Goal: Task Accomplishment & Management: Manage account settings

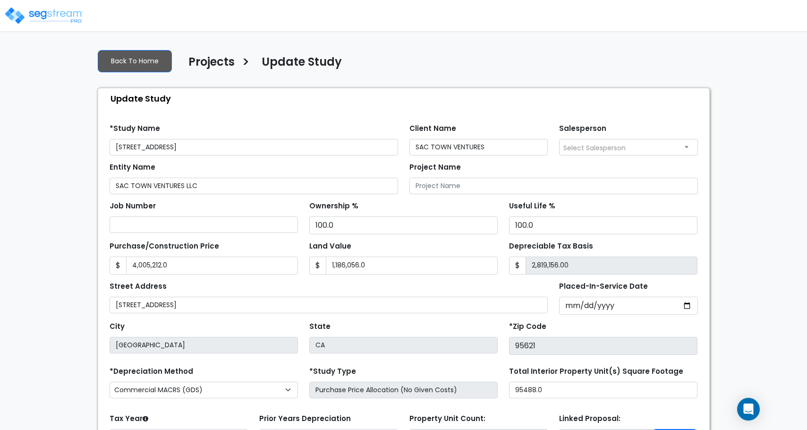
select select "2024"
click at [49, 16] on img at bounding box center [44, 15] width 80 height 19
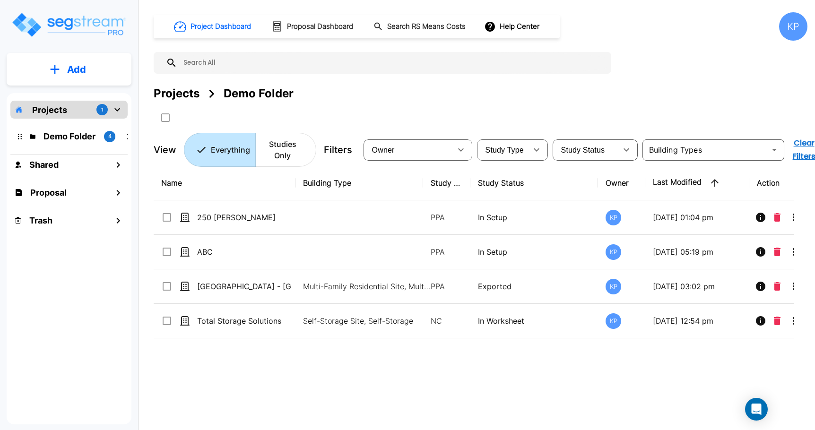
click at [73, 109] on div "Projects 1" at bounding box center [68, 110] width 117 height 18
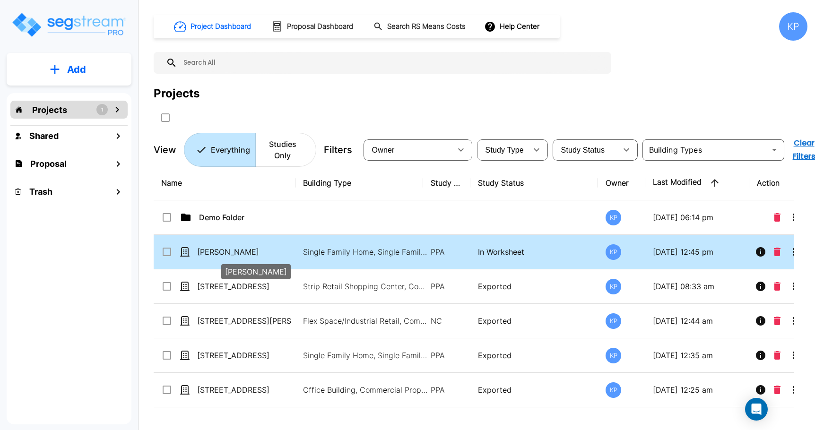
click at [206, 252] on p "[PERSON_NAME]" at bounding box center [244, 251] width 94 height 11
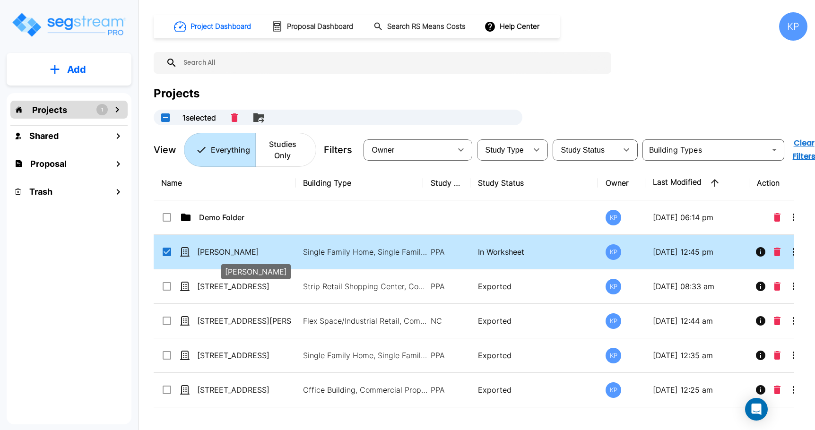
click at [206, 252] on p "[PERSON_NAME]" at bounding box center [244, 251] width 94 height 11
checkbox input "false"
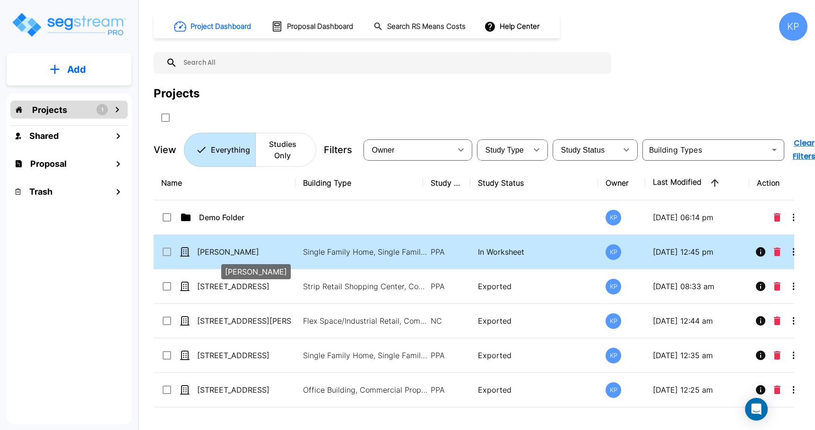
click at [206, 252] on p "[PERSON_NAME]" at bounding box center [244, 251] width 94 height 11
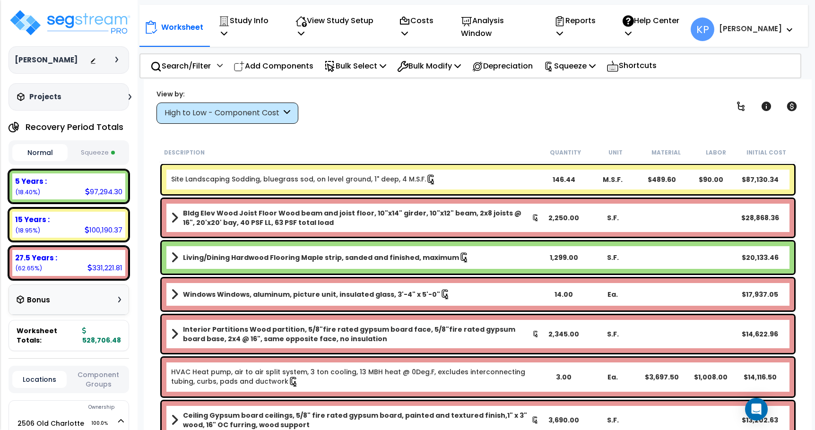
click at [98, 155] on button "Squeeze" at bounding box center [97, 153] width 55 height 17
click at [261, 22] on p "Study Info" at bounding box center [246, 27] width 57 height 26
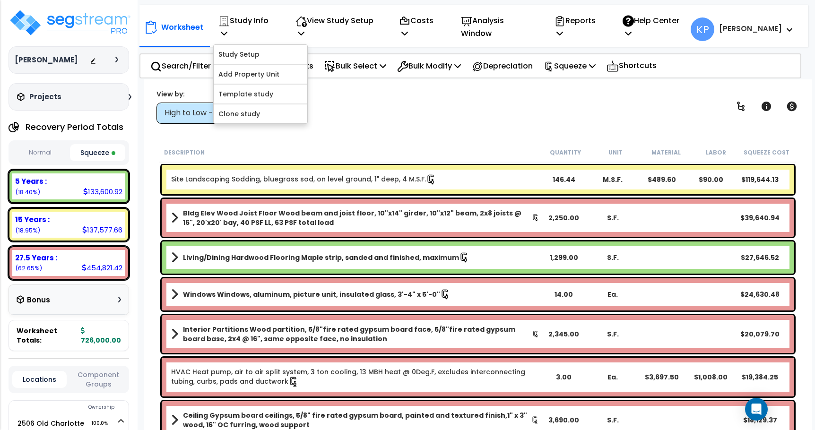
click at [344, 93] on div "View by: High to Low - Component Cost High to Low - Component Cost" at bounding box center [477, 106] width 649 height 35
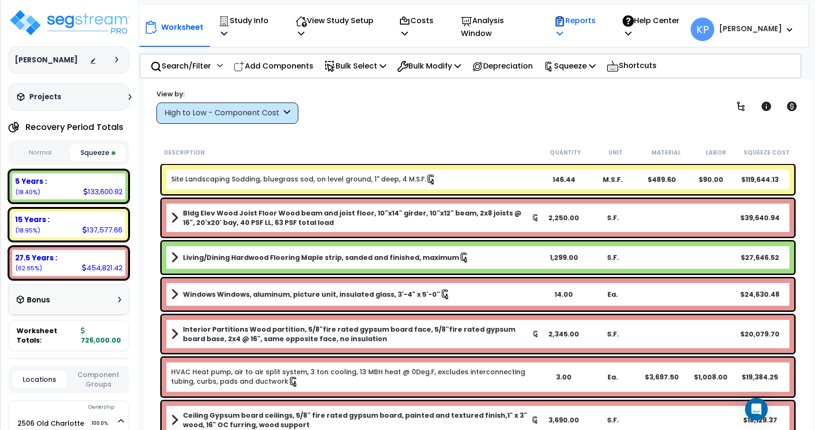
click at [602, 27] on p "Reports" at bounding box center [578, 27] width 48 height 26
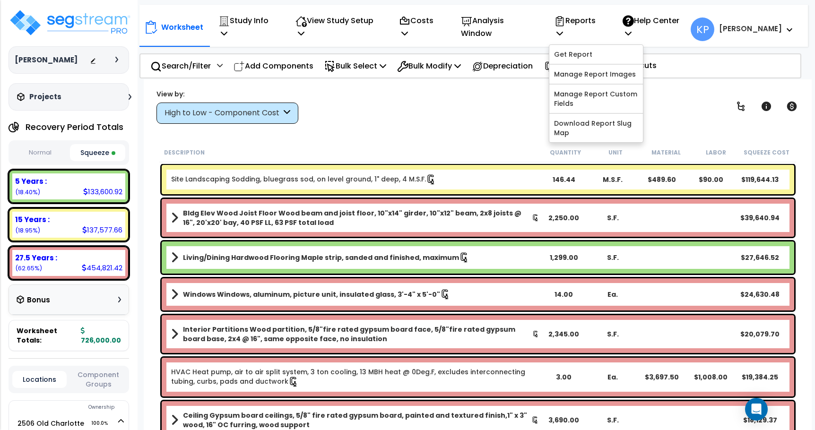
click at [445, 104] on div "View by: High to Low - Component Cost High to Low - Component Cost" at bounding box center [477, 106] width 649 height 35
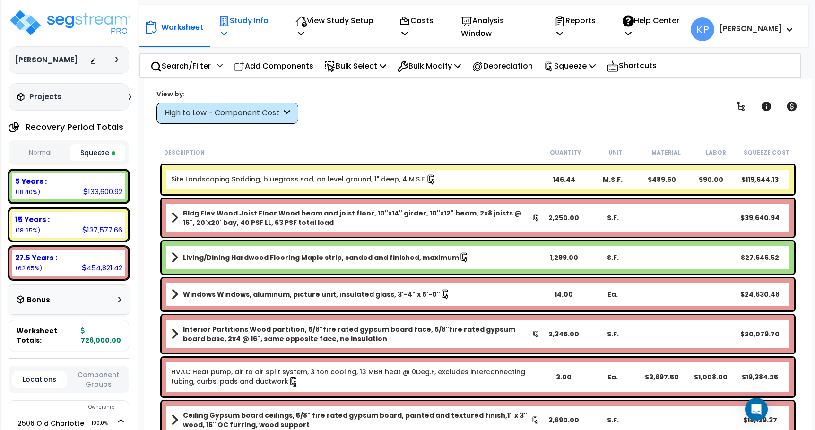
click at [271, 26] on p "Study Info" at bounding box center [246, 27] width 57 height 26
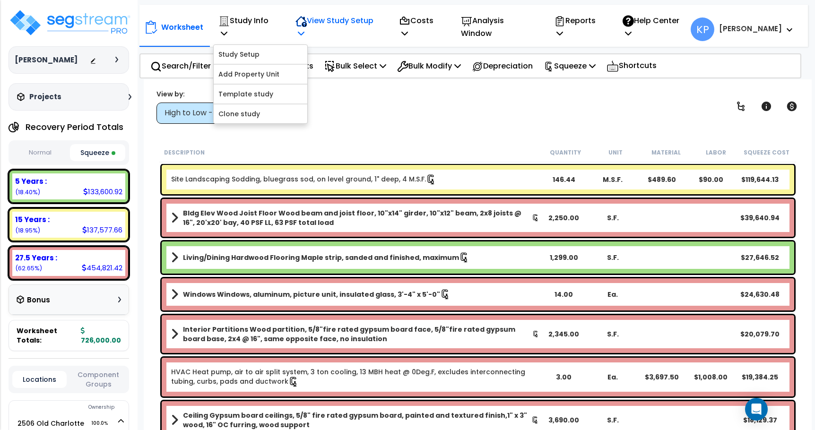
click at [378, 23] on p "View Study Setup" at bounding box center [336, 27] width 83 height 26
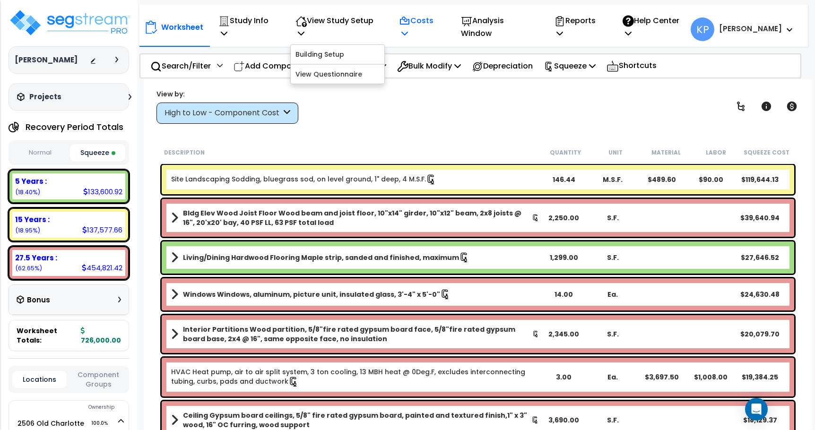
click at [440, 27] on p "Costs" at bounding box center [420, 27] width 42 height 26
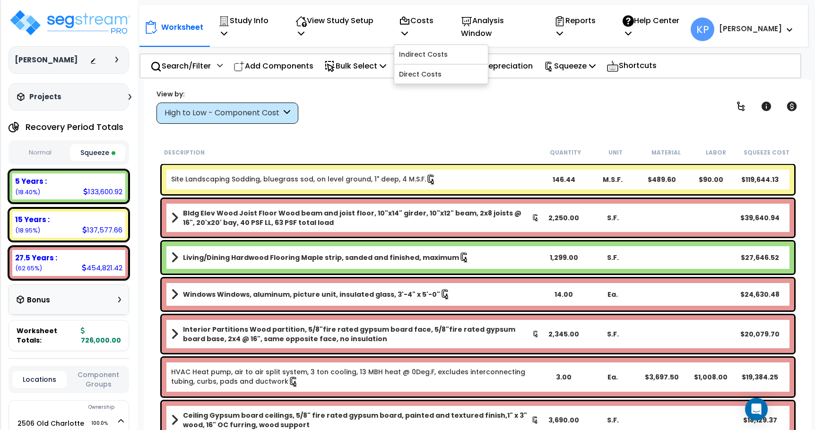
click at [397, 115] on div "View by: High to Low - Component Cost High to Low - Component Cost" at bounding box center [477, 106] width 649 height 35
click at [215, 57] on div "Search/Filter Additional Search / Filter" at bounding box center [186, 66] width 72 height 22
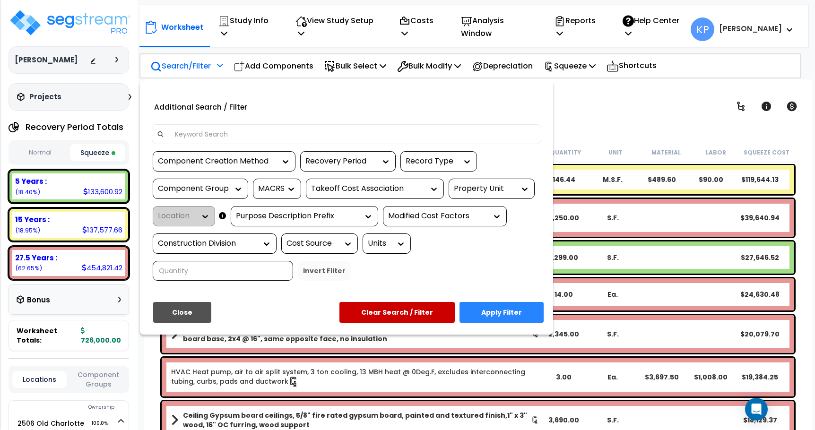
click at [612, 99] on div at bounding box center [407, 215] width 815 height 430
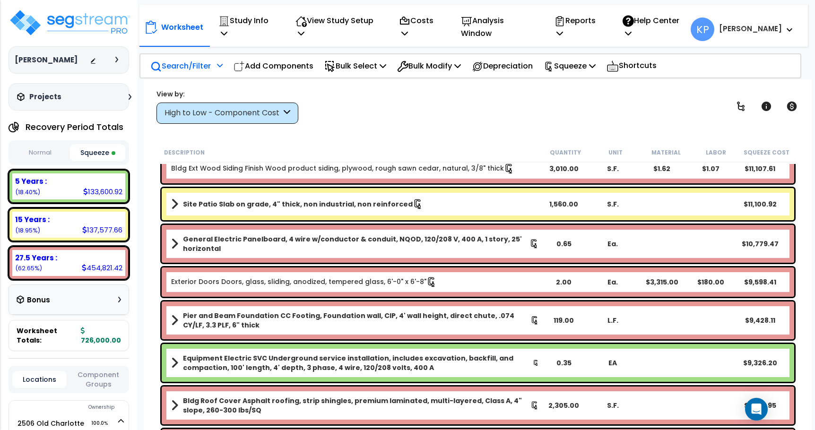
scroll to position [425, 0]
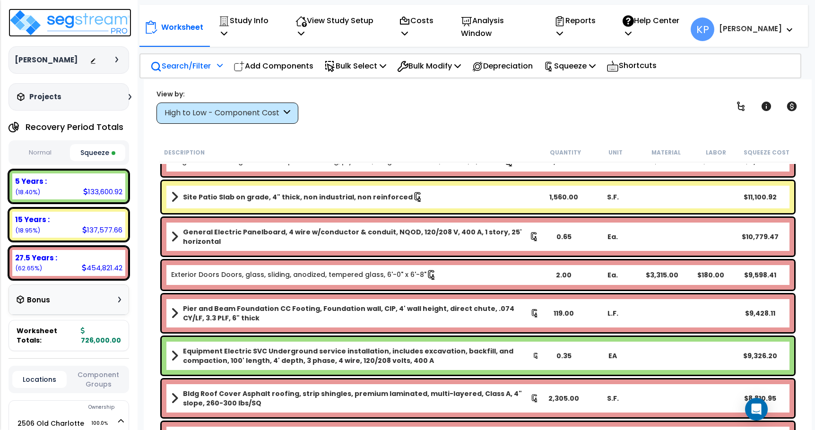
click at [68, 21] on img at bounding box center [70, 23] width 123 height 28
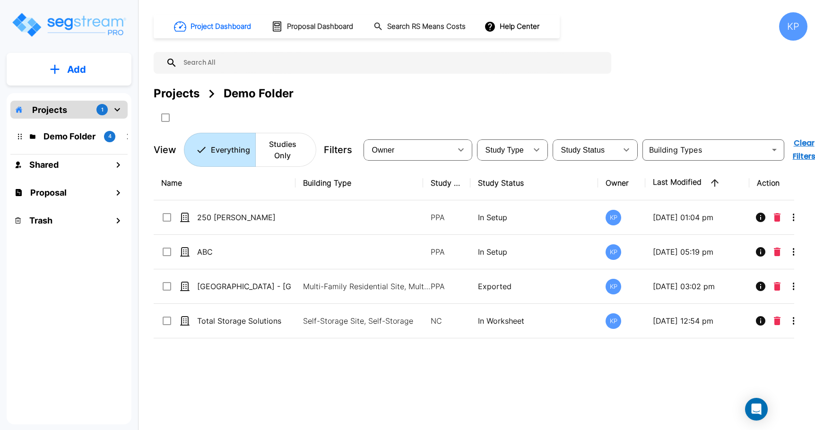
click at [55, 108] on p "Projects" at bounding box center [49, 109] width 35 height 13
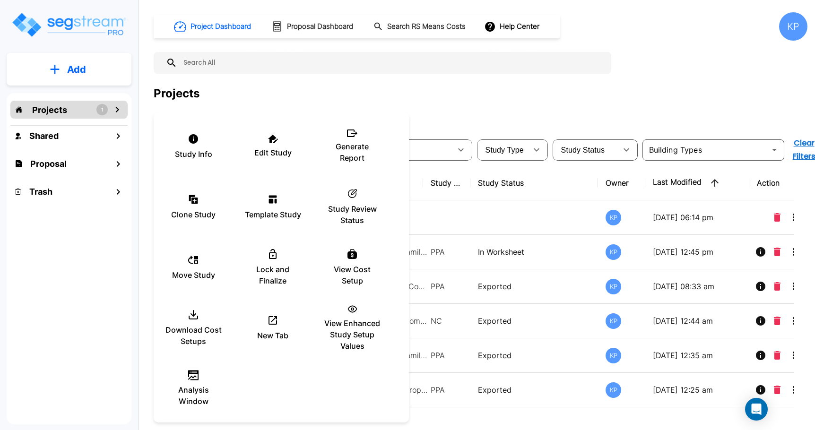
click at [438, 102] on div at bounding box center [407, 215] width 815 height 430
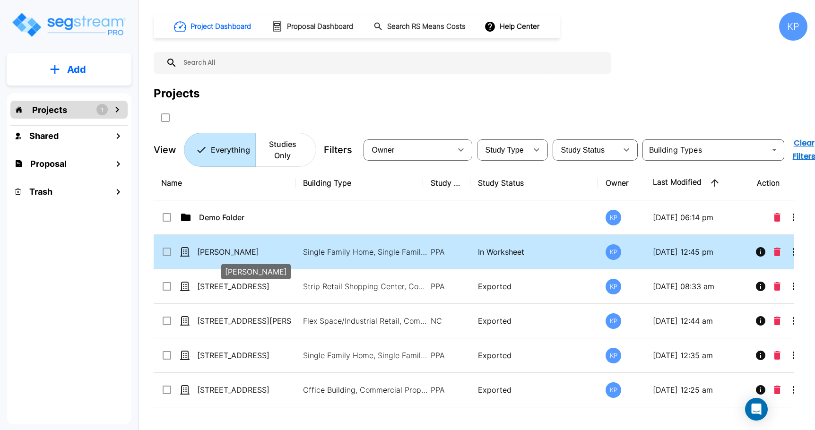
click at [215, 254] on p "[PERSON_NAME]" at bounding box center [244, 251] width 94 height 11
checkbox input "true"
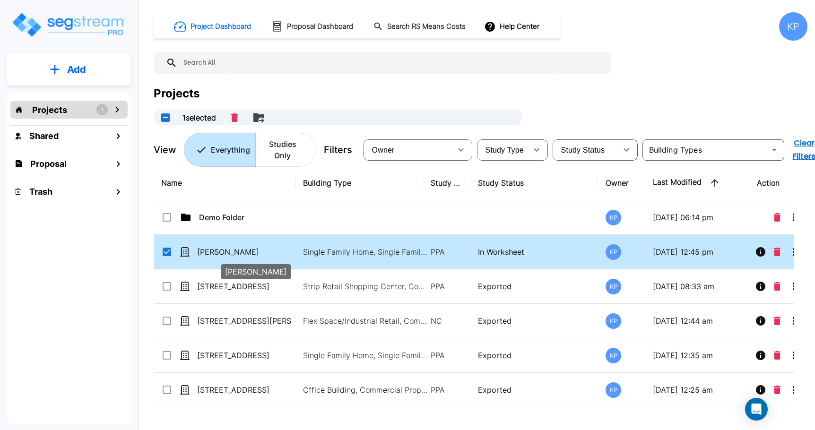
click at [215, 254] on p "[PERSON_NAME]" at bounding box center [244, 251] width 94 height 11
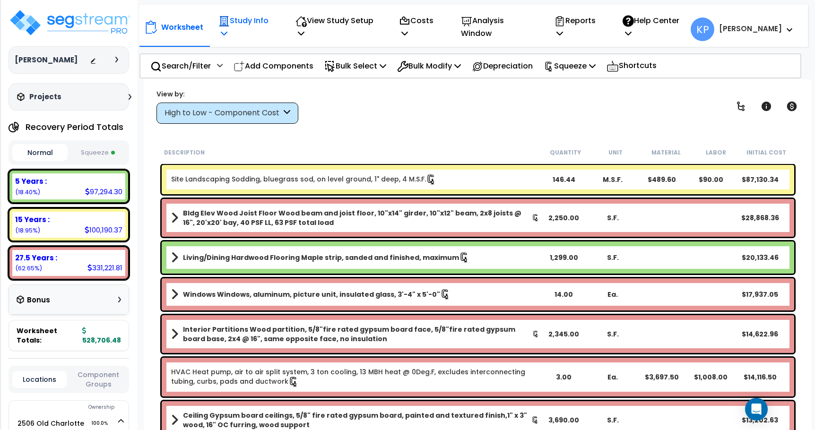
click at [269, 23] on p "Study Info" at bounding box center [246, 27] width 57 height 26
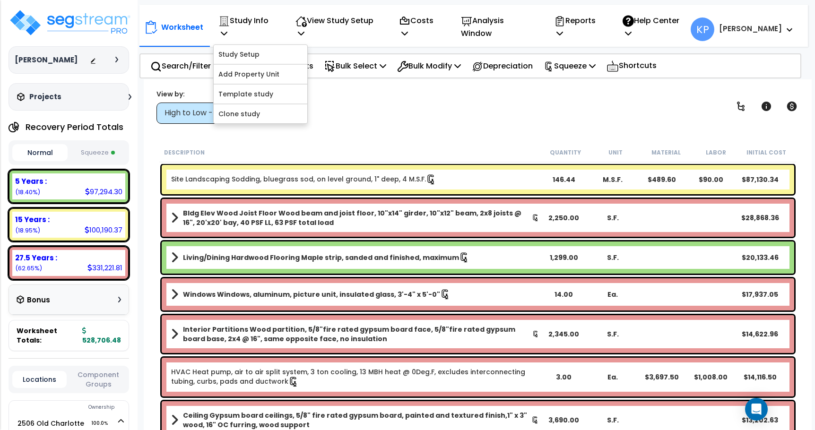
click at [343, 93] on div "View by: High to Low - Component Cost High to Low - Component Cost" at bounding box center [477, 106] width 649 height 35
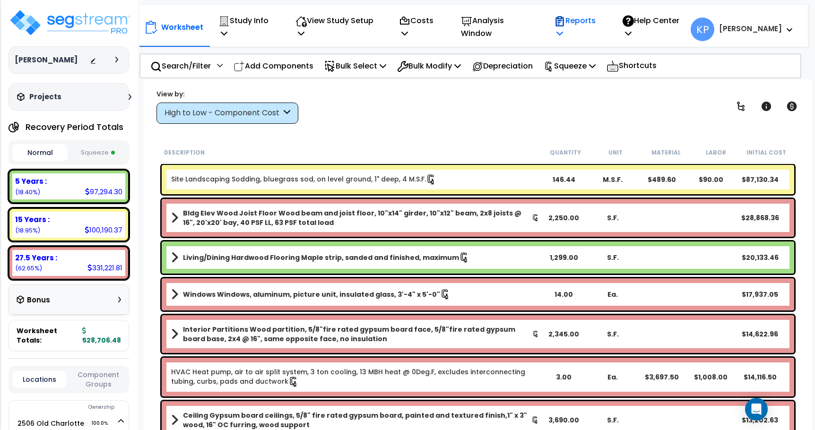
click at [602, 23] on p "Reports" at bounding box center [578, 27] width 48 height 26
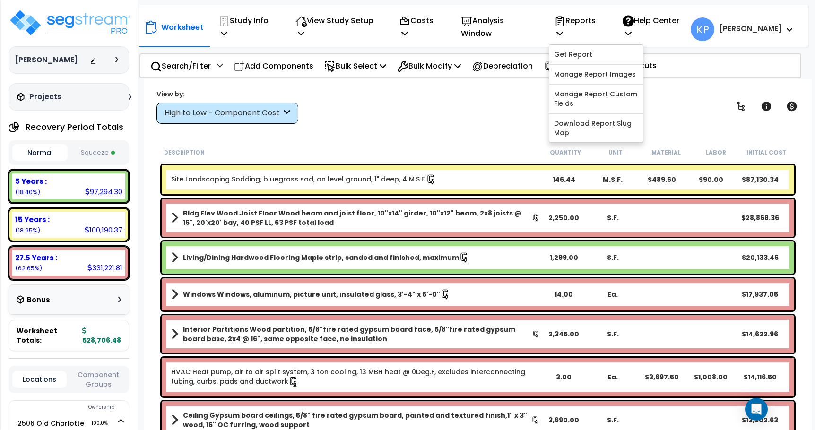
click at [453, 111] on div "View by: High to Low - Component Cost High to Low - Component Cost" at bounding box center [477, 106] width 649 height 35
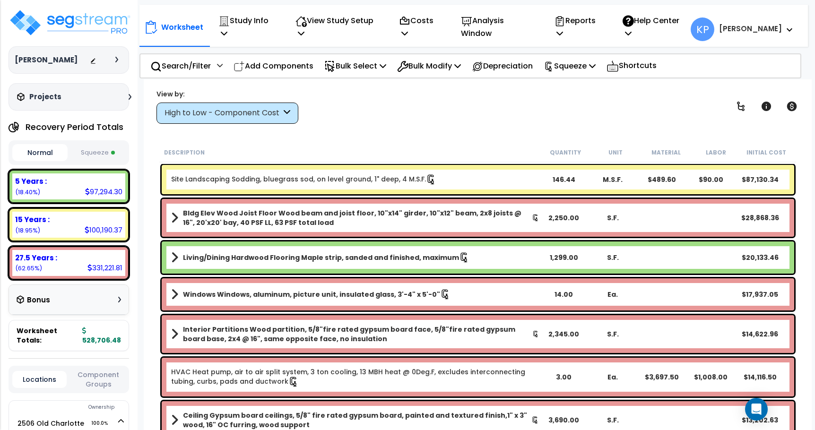
scroll to position [0, 0]
click at [227, 29] on icon at bounding box center [224, 33] width 7 height 8
click at [338, 99] on div "View by: High to Low - Component Cost High to Low - Component Cost" at bounding box center [477, 106] width 649 height 35
click at [304, 29] on icon at bounding box center [301, 33] width 7 height 8
click at [440, 28] on p "Costs" at bounding box center [420, 27] width 42 height 26
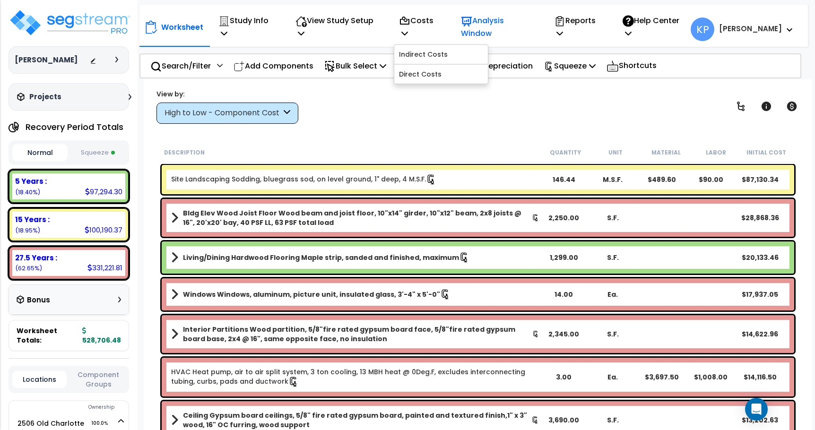
click at [533, 29] on p "Analysis Window" at bounding box center [497, 27] width 73 height 26
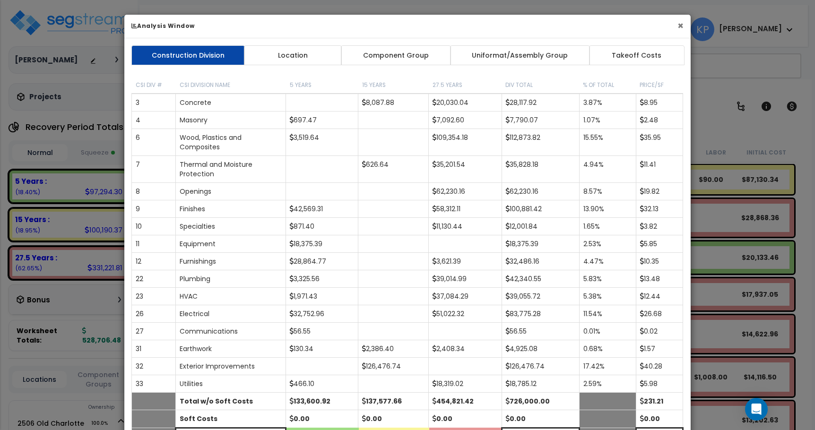
click at [678, 23] on button "×" at bounding box center [680, 26] width 6 height 10
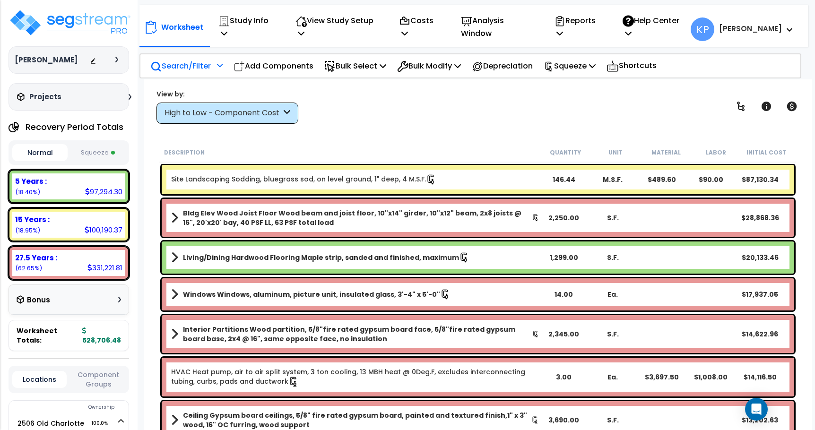
click at [222, 62] on icon at bounding box center [220, 65] width 6 height 7
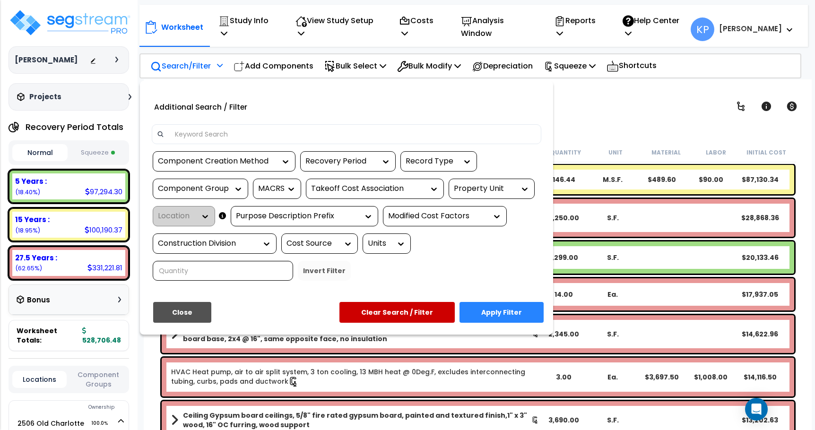
scroll to position [42, 0]
click at [316, 104] on div "Additional Search / Filter" at bounding box center [346, 106] width 403 height 22
click at [612, 111] on div at bounding box center [407, 215] width 815 height 430
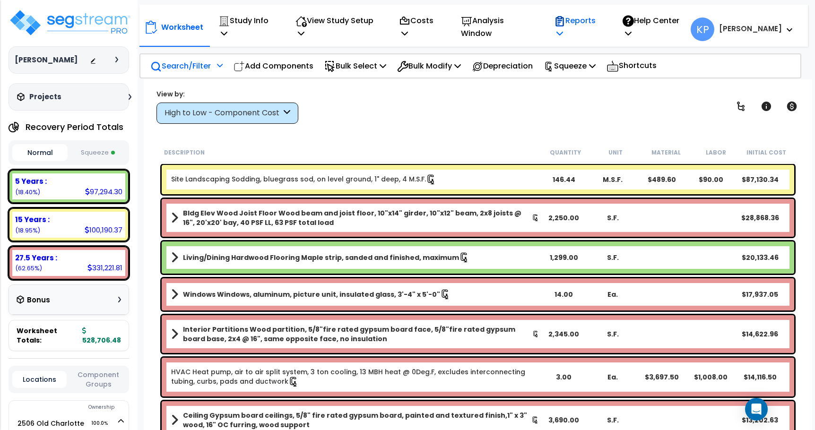
click at [602, 22] on p "Reports" at bounding box center [578, 27] width 48 height 26
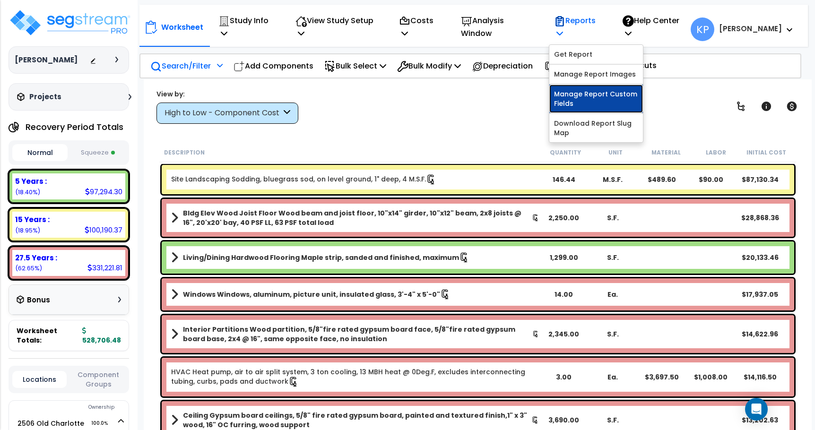
click at [618, 89] on link "Manage Report Custom Fields" at bounding box center [596, 99] width 94 height 28
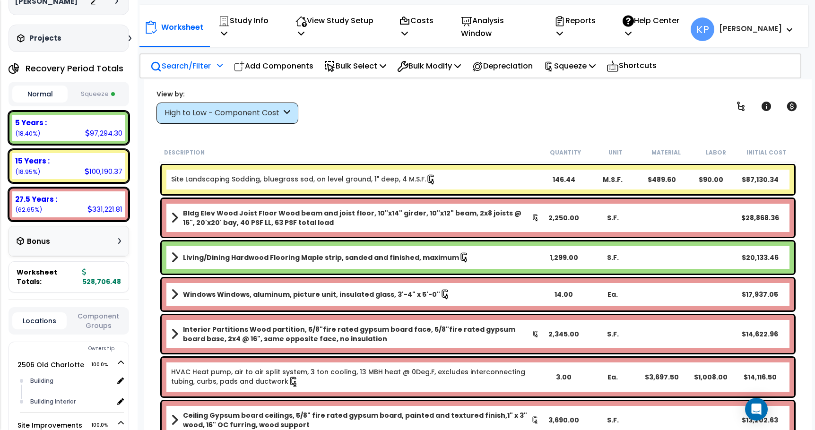
scroll to position [0, 0]
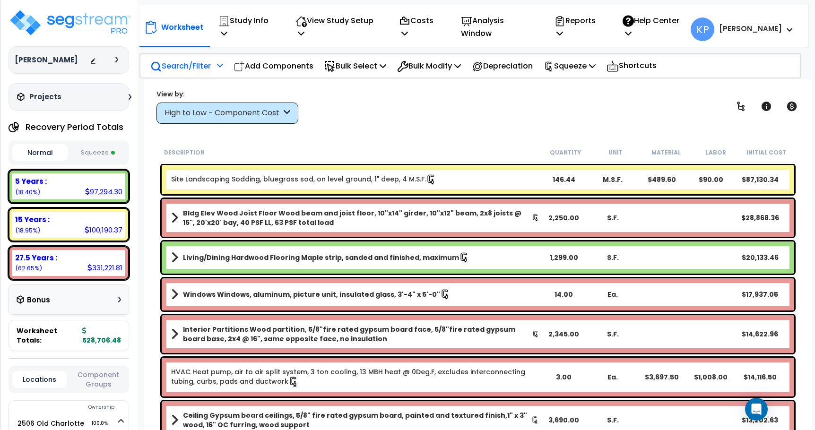
click at [87, 97] on div "Projects" at bounding box center [75, 96] width 121 height 9
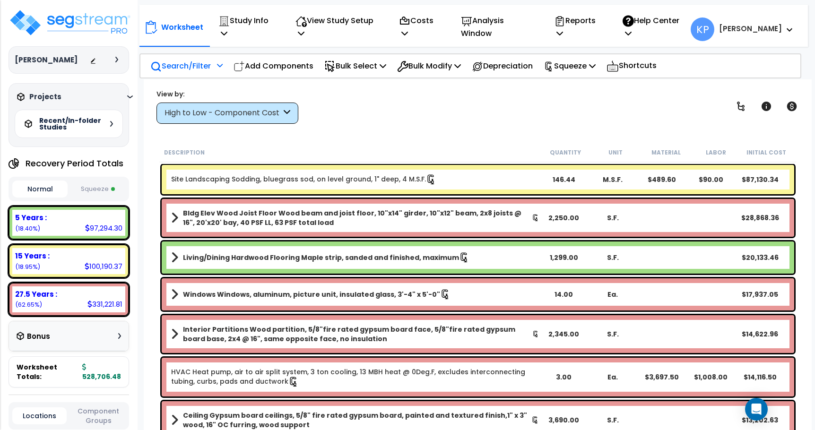
click at [110, 59] on div at bounding box center [106, 59] width 33 height 9
click at [117, 58] on icon at bounding box center [116, 60] width 3 height 6
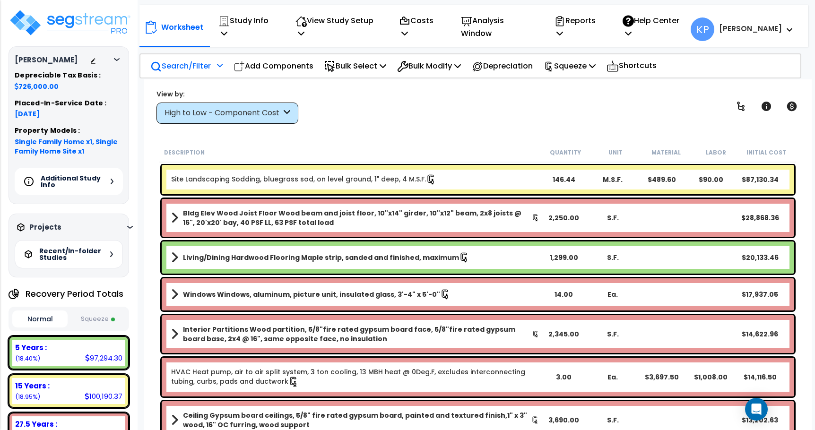
click at [75, 180] on h5 "Additional Study Info" at bounding box center [74, 181] width 66 height 13
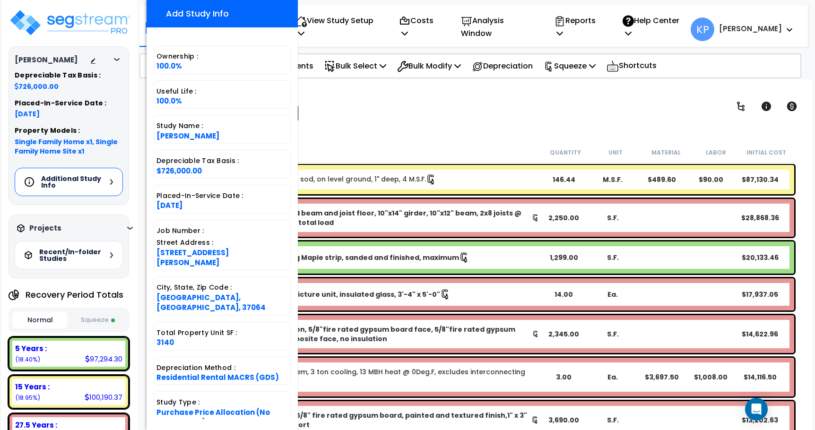
click at [333, 136] on div "Worksheet Study Info Study Setup Add Property Unit Template study Clone study KP" at bounding box center [478, 294] width 668 height 430
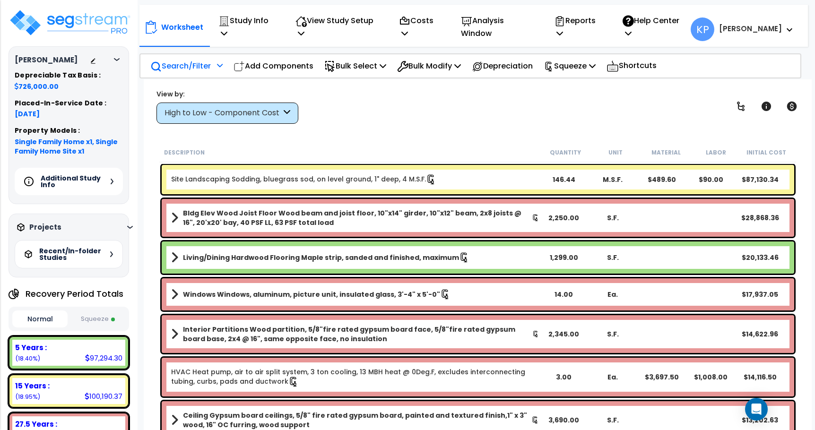
click at [220, 62] on icon at bounding box center [220, 65] width 6 height 7
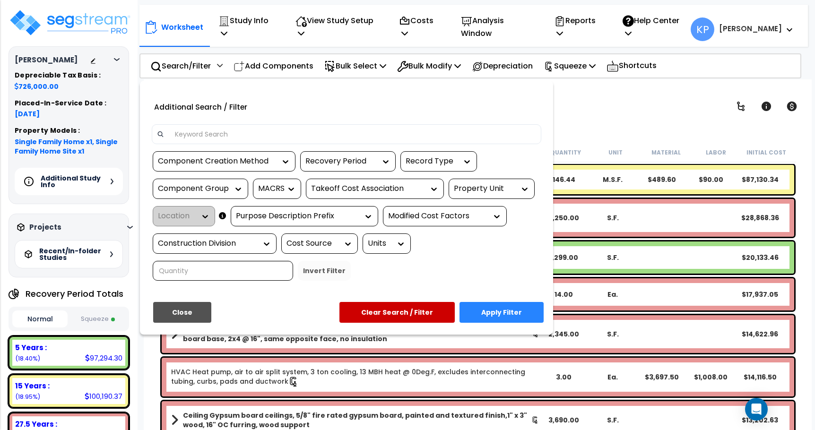
click at [631, 98] on div at bounding box center [407, 215] width 815 height 430
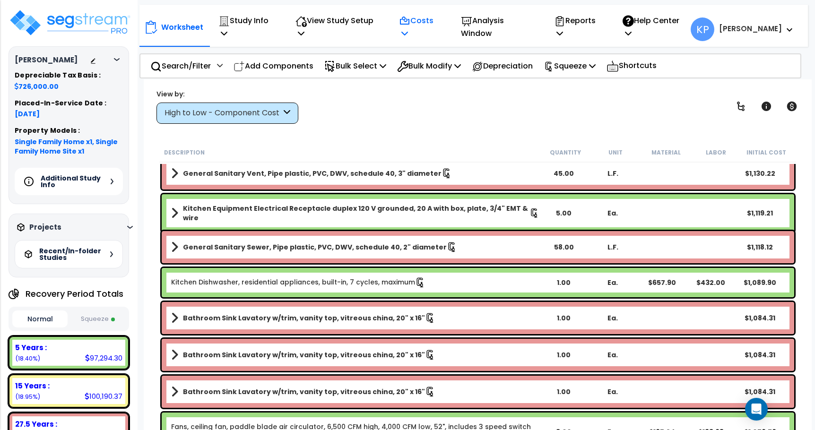
click at [446, 23] on div "Costs Indirect Costs Direct Costs" at bounding box center [420, 26] width 52 height 35
click at [440, 23] on p "Costs" at bounding box center [420, 27] width 42 height 26
click at [348, 25] on p "View Study Setup" at bounding box center [336, 27] width 83 height 26
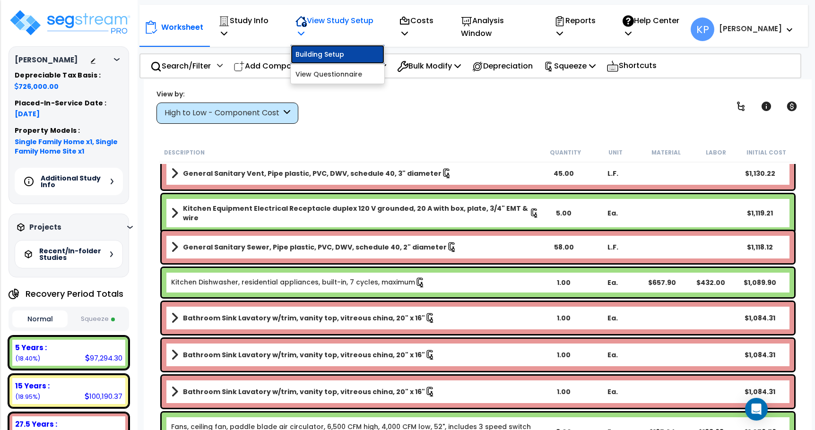
click at [334, 46] on link "Building Setup" at bounding box center [338, 54] width 94 height 19
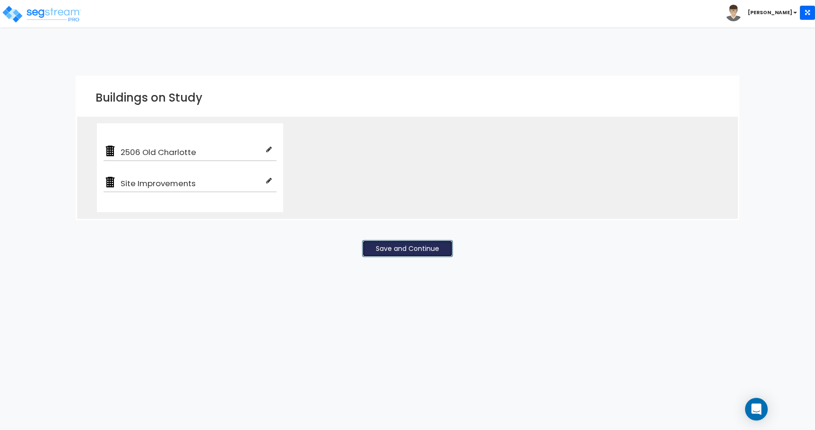
click at [421, 252] on button "Save and Continue" at bounding box center [407, 248] width 91 height 17
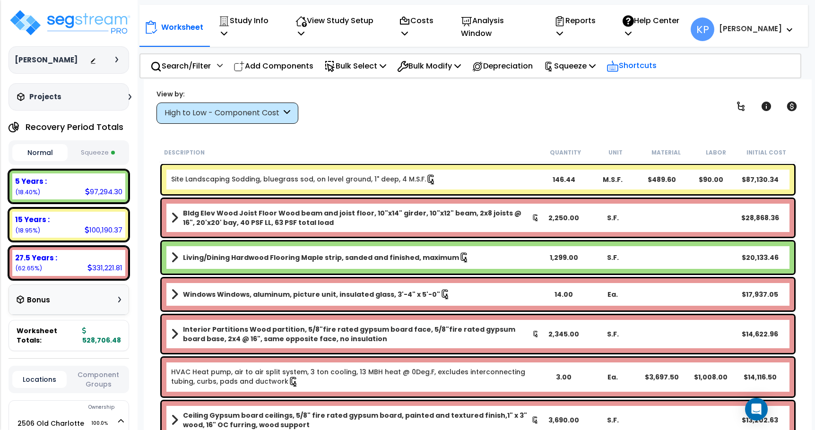
click at [633, 61] on p "Shortcuts" at bounding box center [631, 66] width 50 height 14
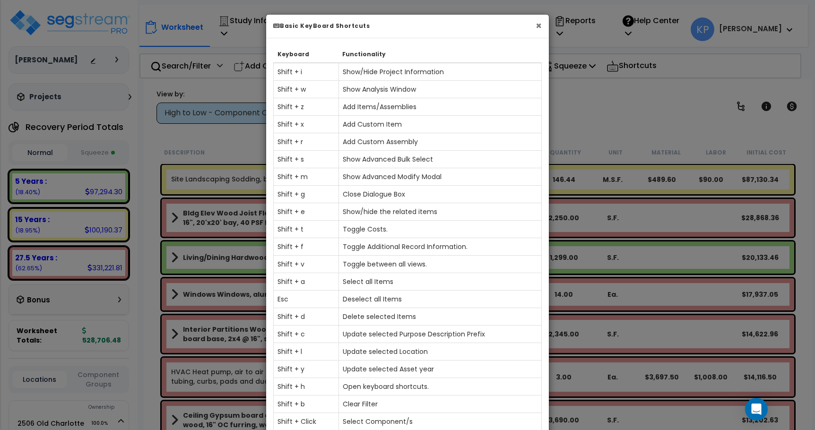
click at [540, 26] on button "×" at bounding box center [538, 26] width 6 height 10
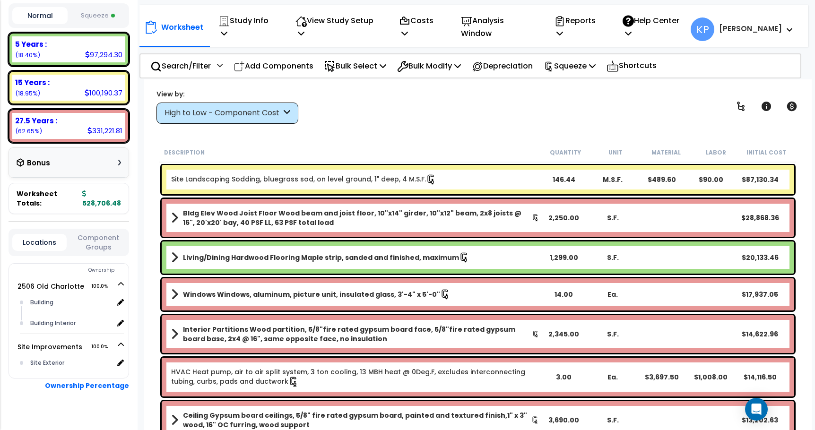
scroll to position [142, 0]
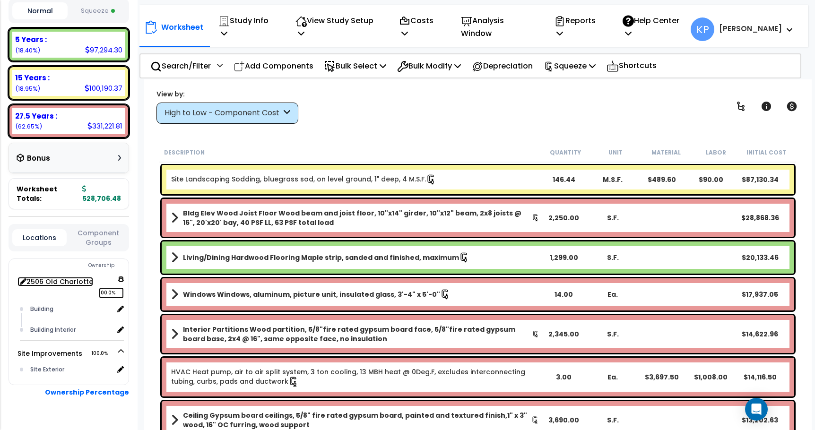
click at [58, 283] on link "2506 Old Charlotte 100.0%" at bounding box center [55, 281] width 76 height 9
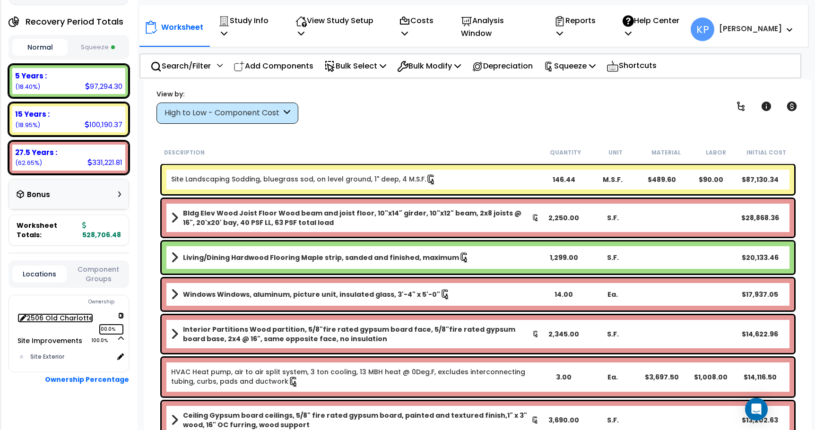
scroll to position [104, 0]
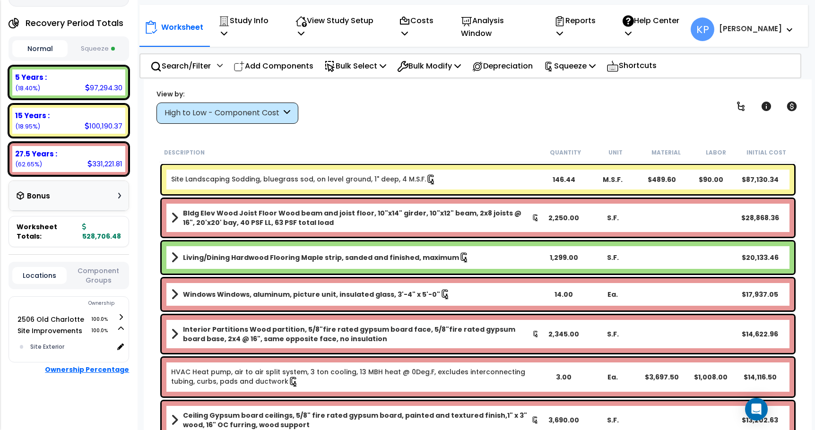
click at [72, 370] on b "Ownership Percentage" at bounding box center [87, 369] width 84 height 9
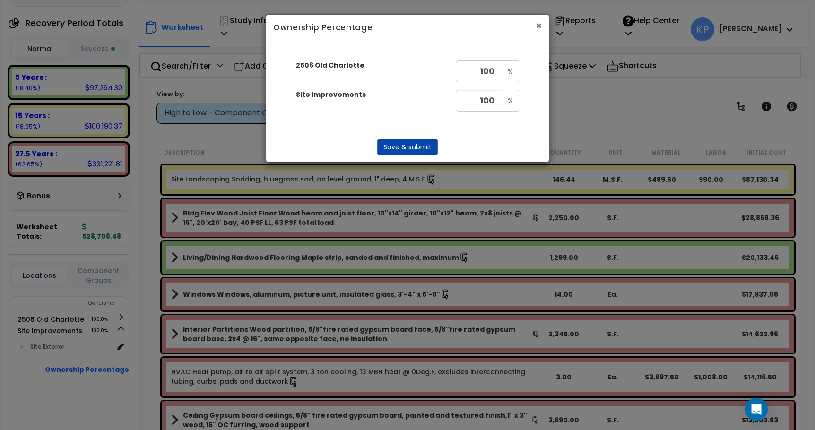
click at [540, 21] on button "×" at bounding box center [538, 26] width 6 height 10
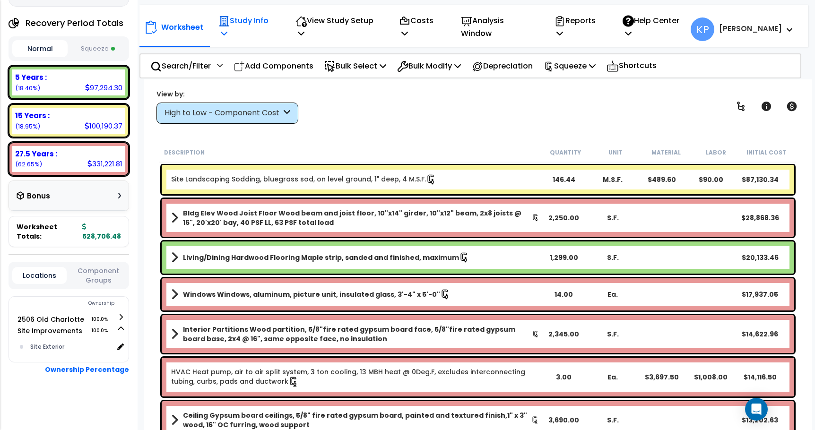
click at [227, 29] on icon at bounding box center [224, 33] width 7 height 8
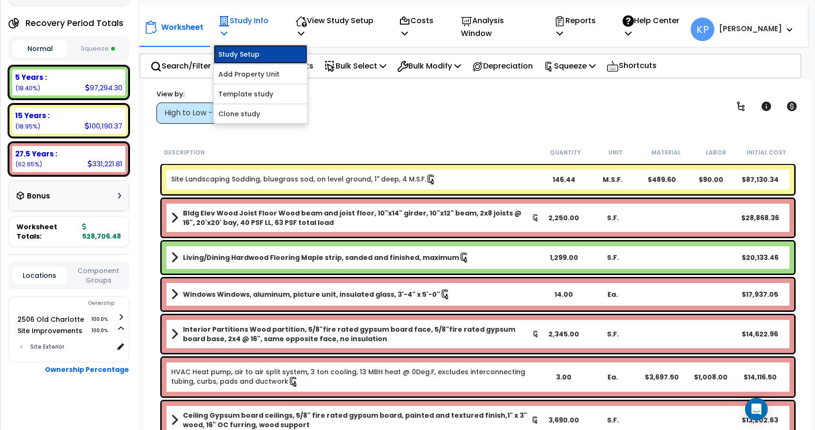
click at [256, 45] on link "Study Setup" at bounding box center [261, 54] width 94 height 19
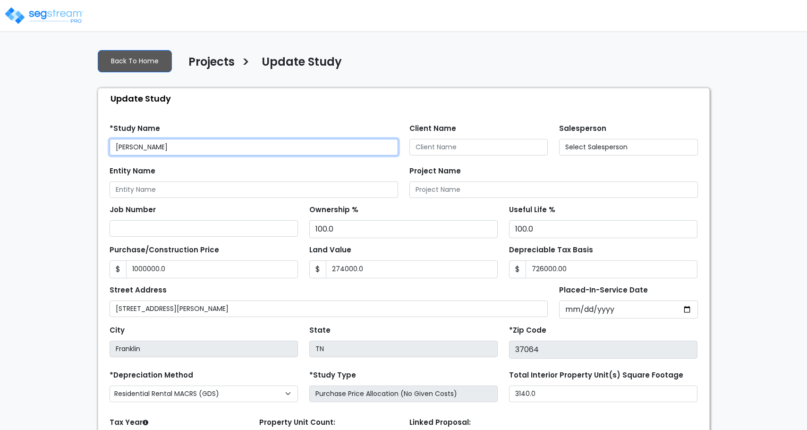
type input "1,000,000.0"
type input "274,000.0"
type input "726,000.00"
select select "2021"
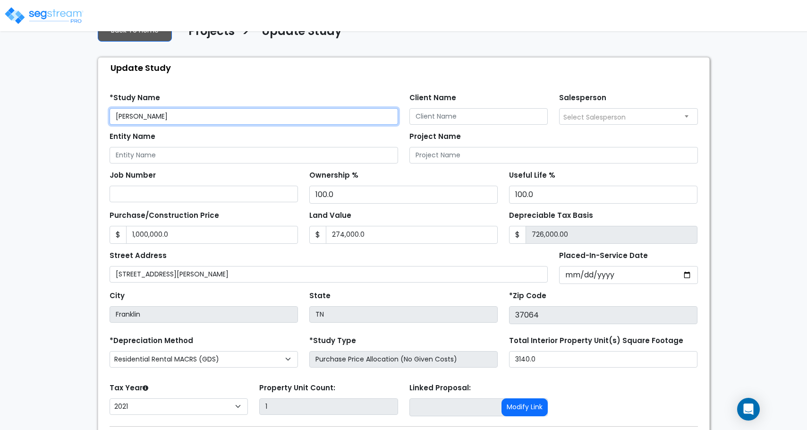
scroll to position [47, 0]
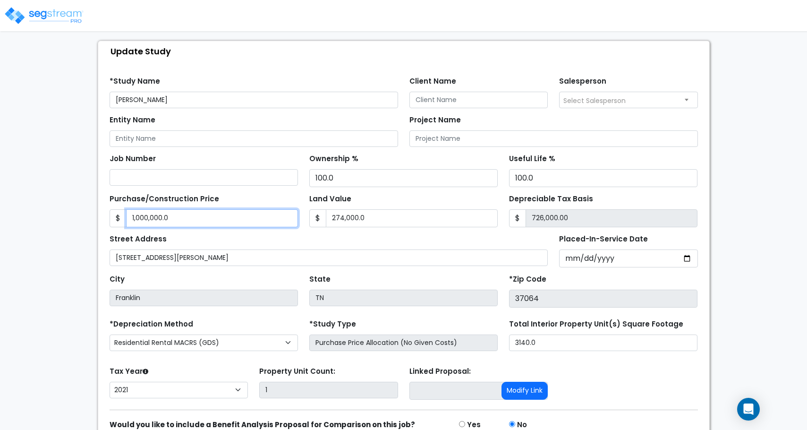
click at [207, 223] on input "1,000,000.0" at bounding box center [212, 218] width 172 height 18
type input "1"
type input "-273,999.00"
type input "10"
type input "-273,990.00"
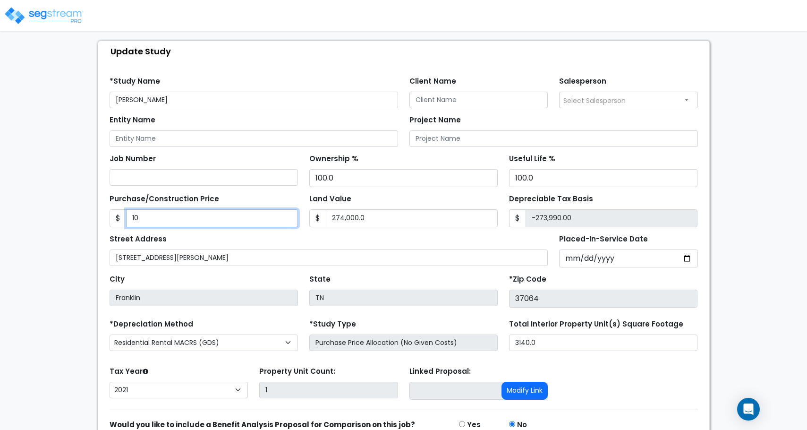
type input "104"
type input "-273,896.00"
type input "1043"
type input "-272,957.00"
type input "1,0435"
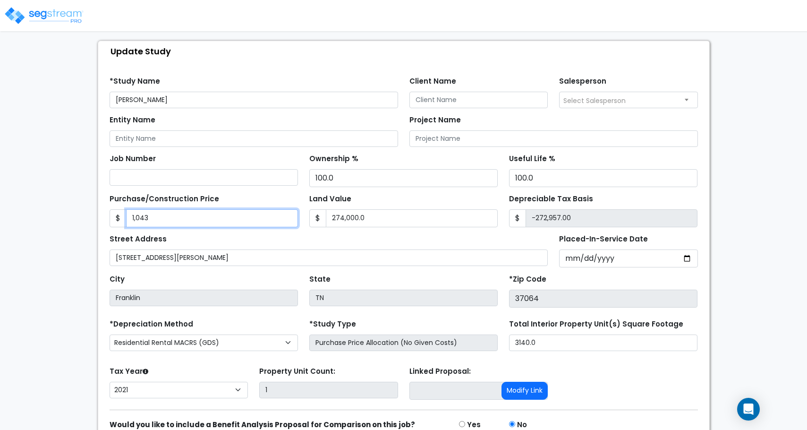
type input "-263,565.00"
type input "10,4352"
type input "-169,648.00"
type input "104,3527"
type input "769,527.00"
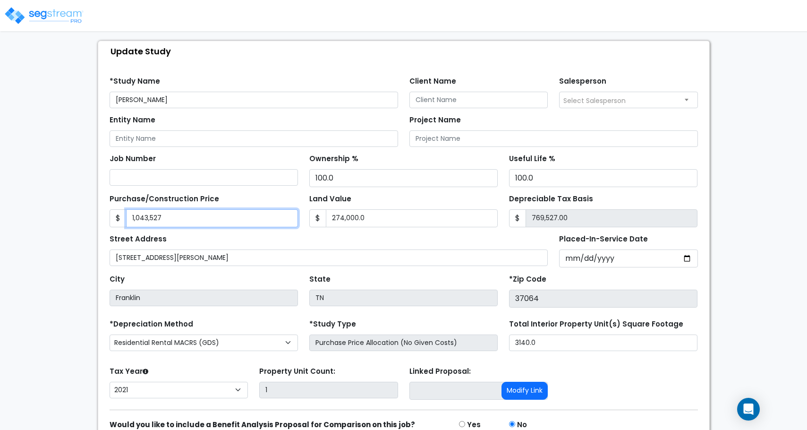
type input "1,043,527"
click at [228, 237] on div "Street Address 2506 Old Charlotte Pike, Franklin, TN" at bounding box center [329, 249] width 439 height 34
click at [406, 246] on div "Street Address 2506 Old Charlotte Pike, Franklin, TN" at bounding box center [329, 249] width 439 height 34
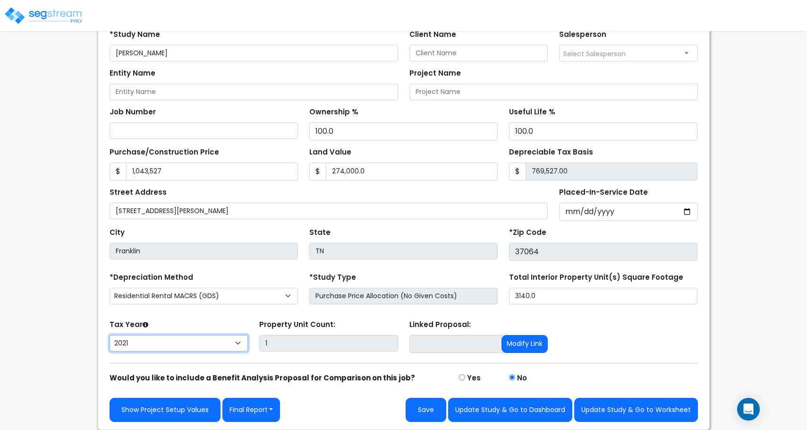
click at [235, 343] on select "2026 2025 2024 2023 2022 2021" at bounding box center [179, 343] width 139 height 17
select select "2022"
click at [110, 335] on select "2026 2025 2024 2023 2022 2021" at bounding box center [179, 343] width 139 height 17
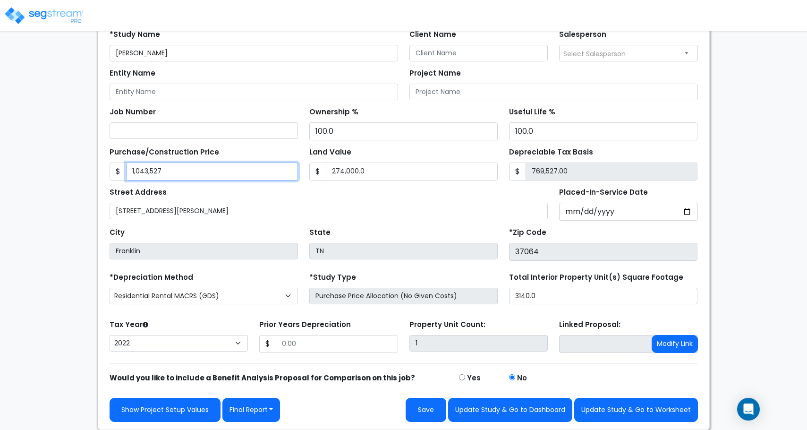
type input "1"
type input "-273,999.00"
type input "11"
type input "-273,989.00"
type input "119"
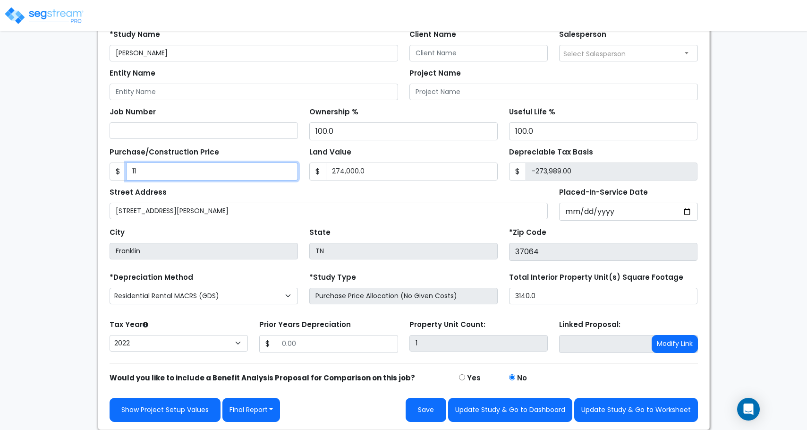
type input "-273,881.00"
type input "1193"
type input "-272,807.00"
type input "1,1935"
type input "-262,065.00"
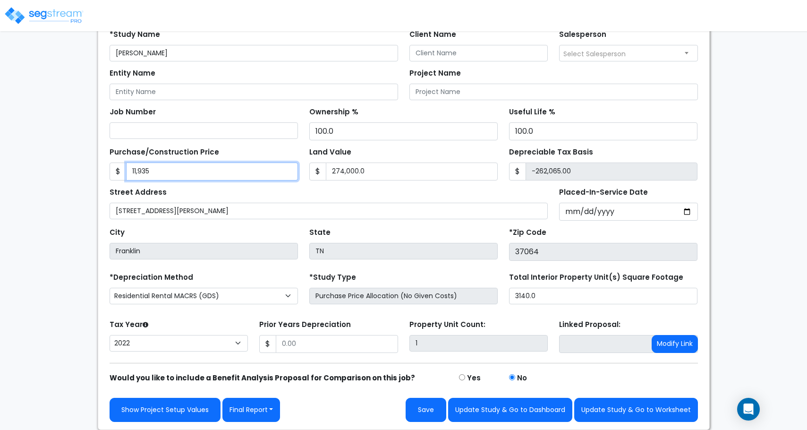
type input "11,9352"
type input "-154,648.00"
type input "119,3527"
type input "919,527.00"
click at [198, 191] on div "Street Address 2506 Old Charlotte Pike, Franklin, TN" at bounding box center [329, 202] width 439 height 34
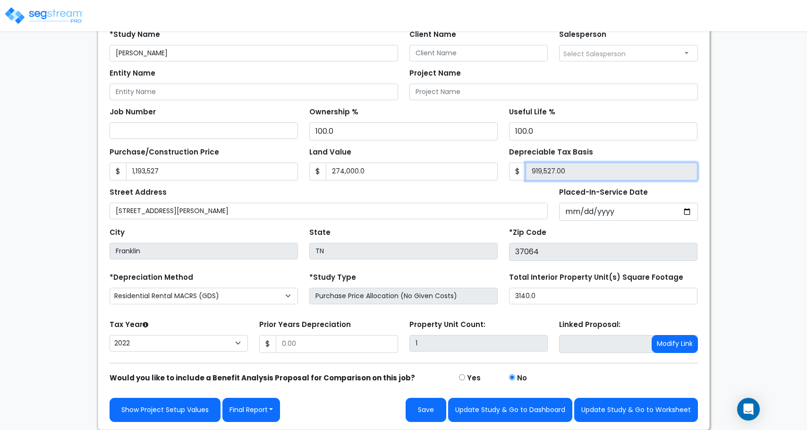
click at [562, 170] on input "919,527.00" at bounding box center [612, 172] width 172 height 18
drag, startPoint x: 567, startPoint y: 172, endPoint x: 528, endPoint y: 172, distance: 38.7
click at [528, 172] on input "919,527.00" at bounding box center [612, 172] width 172 height 18
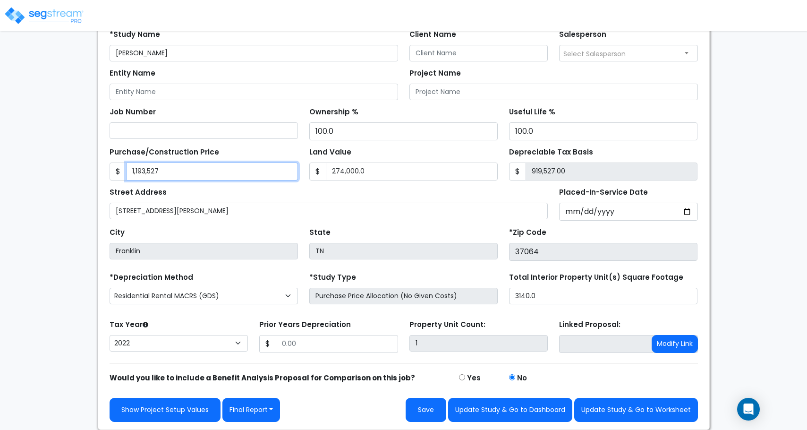
type input "1"
type input "-273,999.00"
type input "10"
type input "-273,990.00"
type input "104"
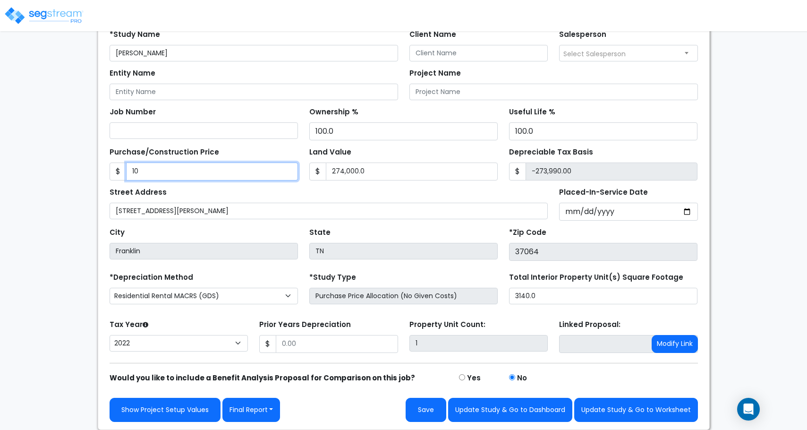
type input "-273,896.00"
type input "1043"
type input "-272,957.00"
type input "1,0435"
type input "-263,565.00"
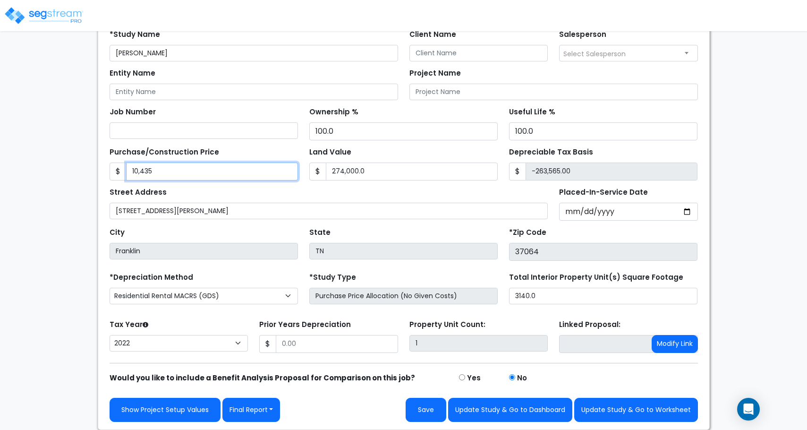
type input "10,4352"
type input "-169,648.00"
type input "104,3527"
type input "769,527.00"
type input "1,043,527"
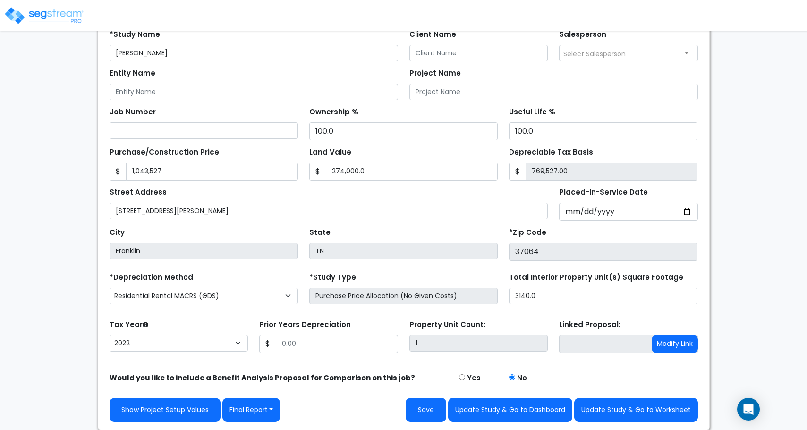
click at [267, 197] on div "Street Address 2506 Old Charlotte Pike, Franklin, TN" at bounding box center [329, 202] width 439 height 34
drag, startPoint x: 571, startPoint y: 174, endPoint x: 528, endPoint y: 175, distance: 43.0
click at [528, 175] on input "769,527.00" at bounding box center [612, 172] width 172 height 18
click at [420, 411] on button "Save" at bounding box center [426, 410] width 41 height 24
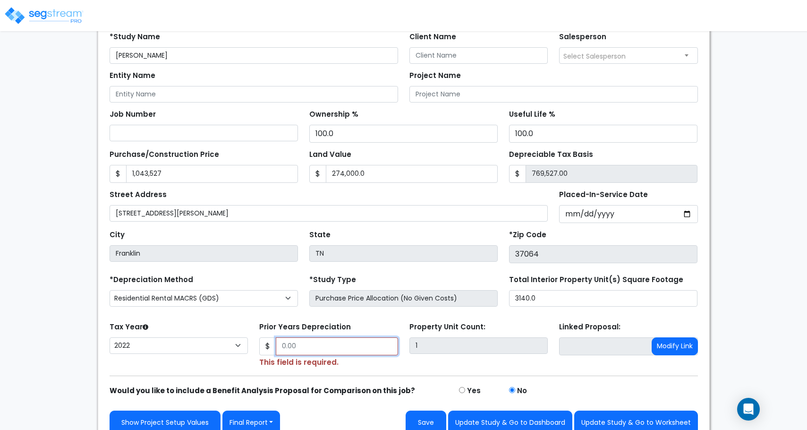
scroll to position [136, 0]
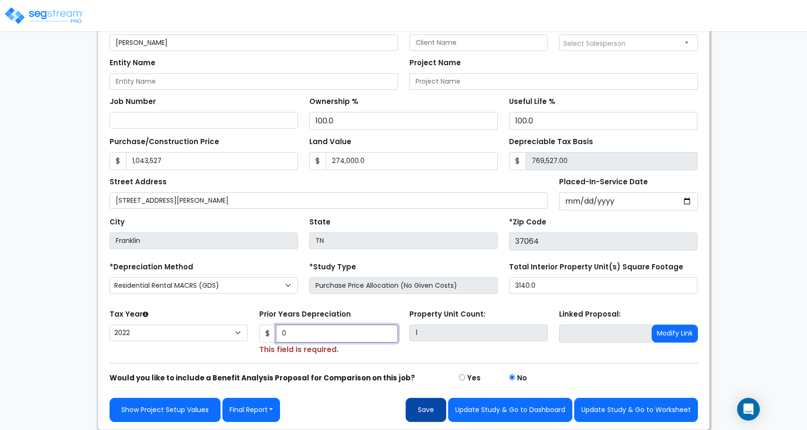
type input "0"
click at [432, 411] on button "Save" at bounding box center [426, 410] width 41 height 24
type input "1043527"
type input "274000"
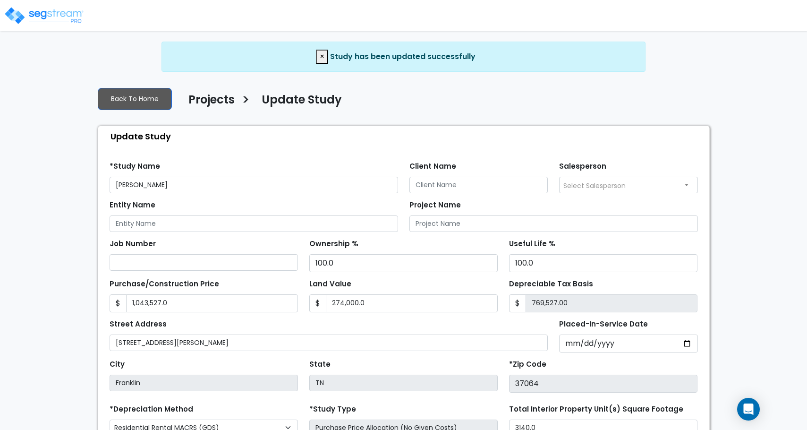
select select "2022"
click at [615, 340] on input "[DATE]" at bounding box center [628, 344] width 139 height 18
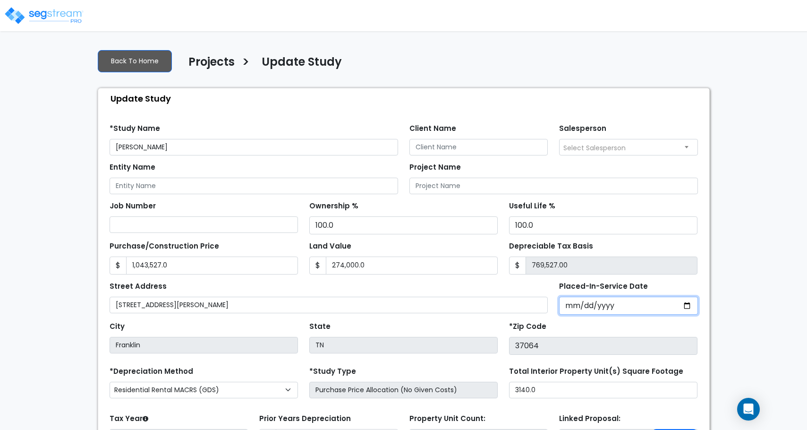
click at [562, 310] on input "Placed-In-Service Date" at bounding box center [628, 306] width 139 height 18
click at [565, 309] on input "Placed-In-Service Date" at bounding box center [628, 306] width 139 height 18
click at [566, 306] on input "Placed-In-Service Date" at bounding box center [628, 306] width 139 height 18
click at [578, 307] on input "Placed-In-Service Date" at bounding box center [628, 306] width 139 height 18
click at [599, 309] on input "Placed-In-Service Date" at bounding box center [628, 306] width 139 height 18
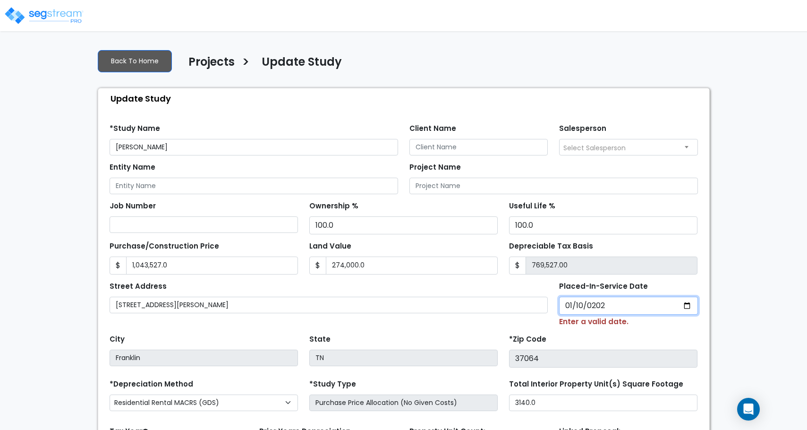
type input "[DATE]"
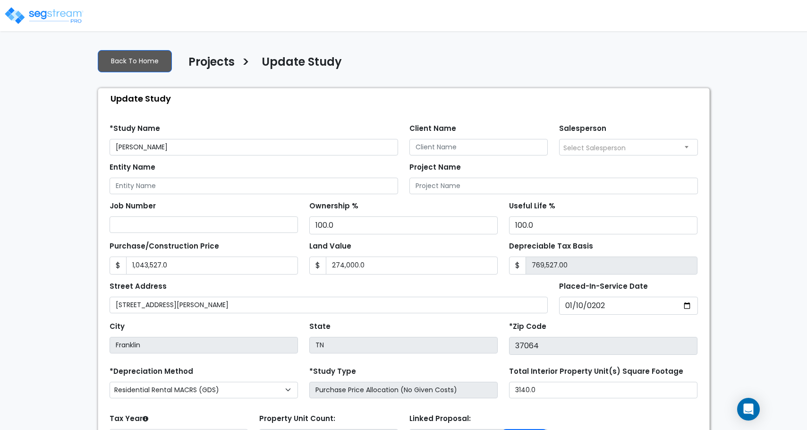
click at [610, 329] on div "*Zip Code 37064" at bounding box center [603, 336] width 189 height 35
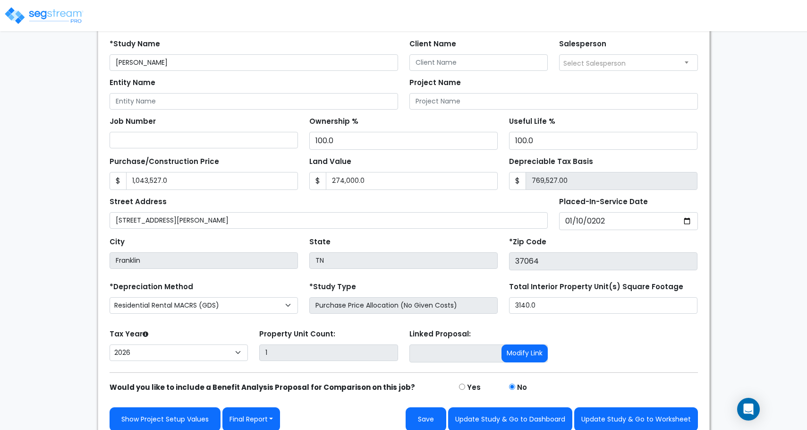
scroll to position [94, 0]
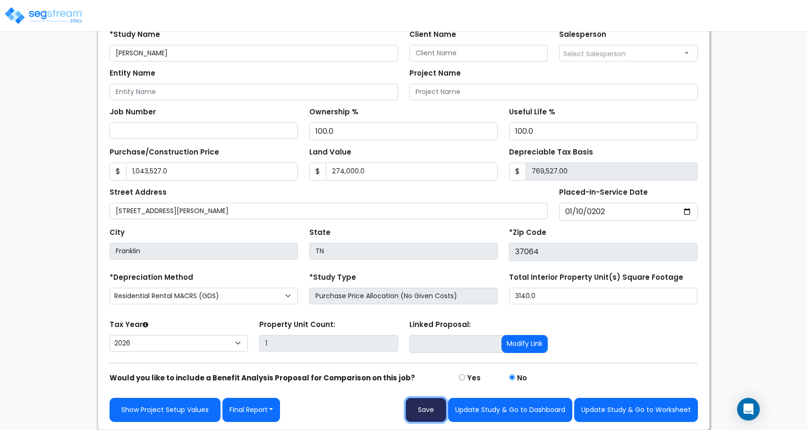
click at [424, 411] on button "Save" at bounding box center [426, 410] width 41 height 24
type input "1043527"
type input "274000"
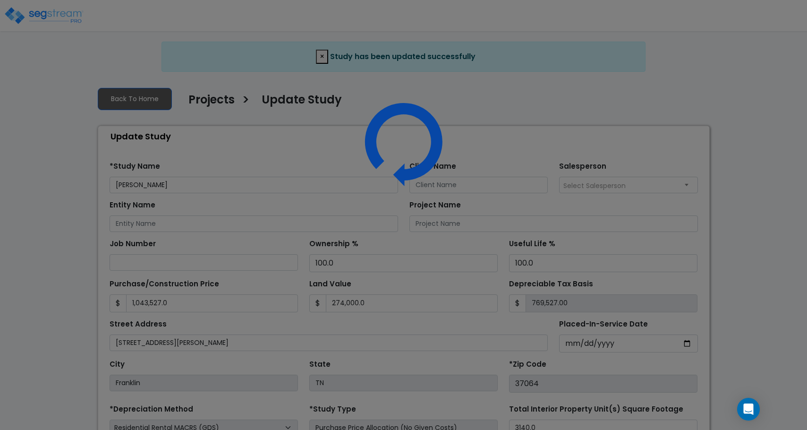
select select "2022"
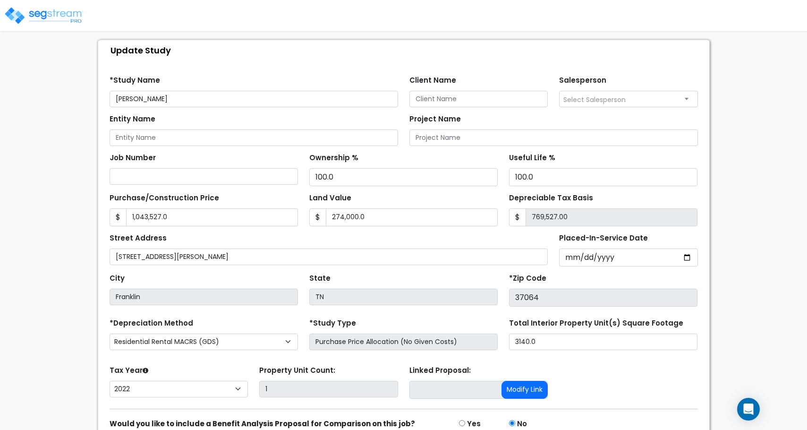
scroll to position [94, 0]
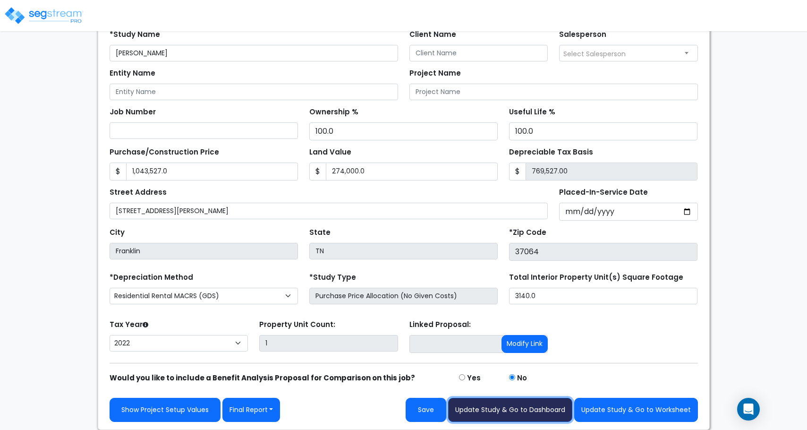
click at [506, 409] on button "Update Study & Go to Dashboard" at bounding box center [510, 410] width 124 height 24
type input "1043527"
type input "274000"
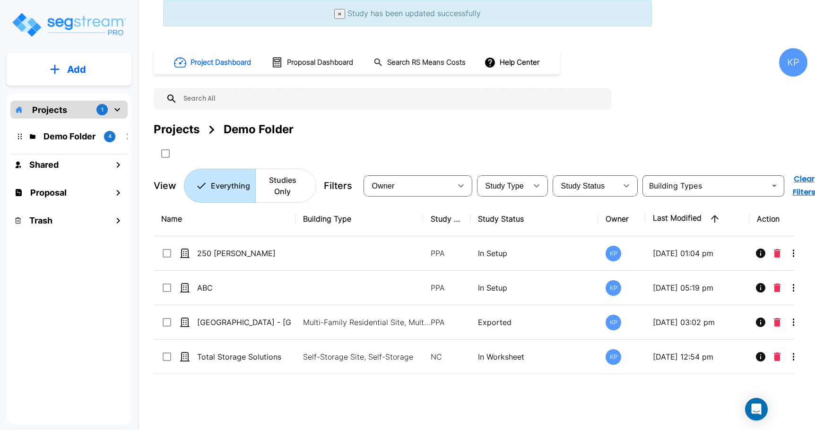
click at [85, 114] on div "Projects 1" at bounding box center [68, 110] width 117 height 18
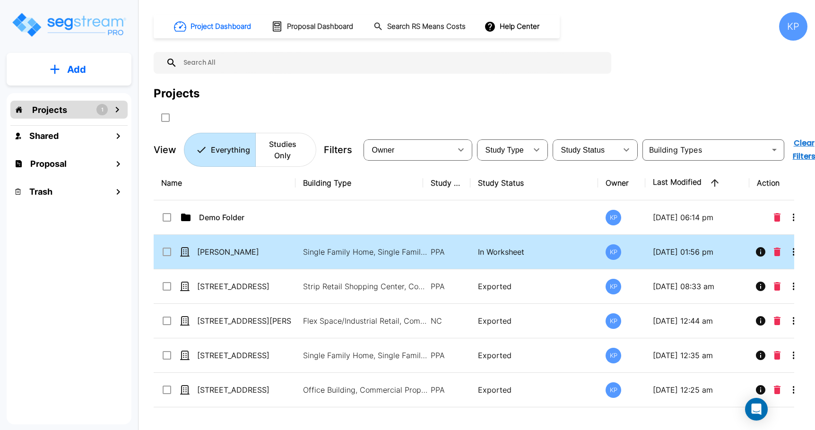
click at [227, 246] on td "[PERSON_NAME]" at bounding box center [225, 252] width 142 height 34
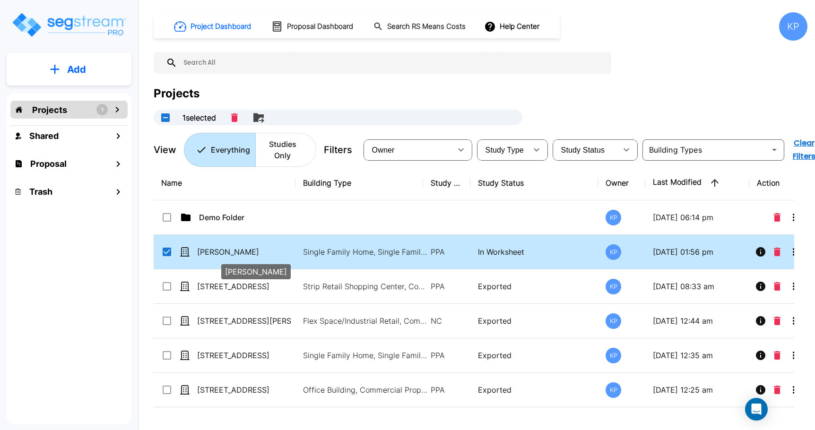
click at [222, 253] on p "[PERSON_NAME]" at bounding box center [244, 251] width 94 height 11
checkbox input "false"
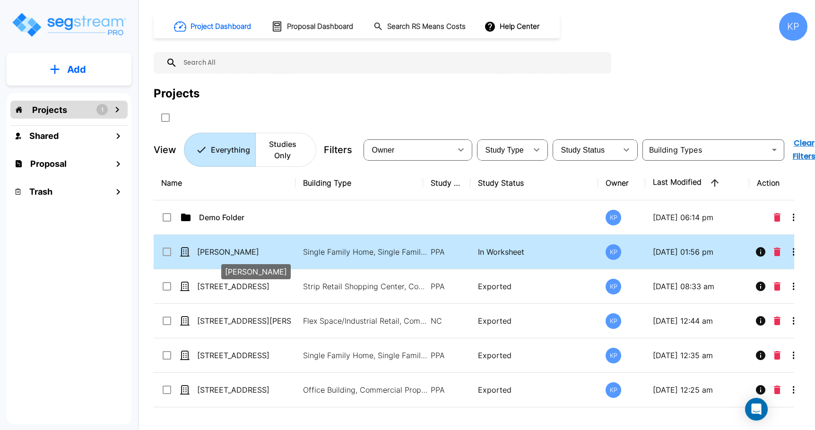
click at [222, 253] on p "[PERSON_NAME]" at bounding box center [244, 251] width 94 height 11
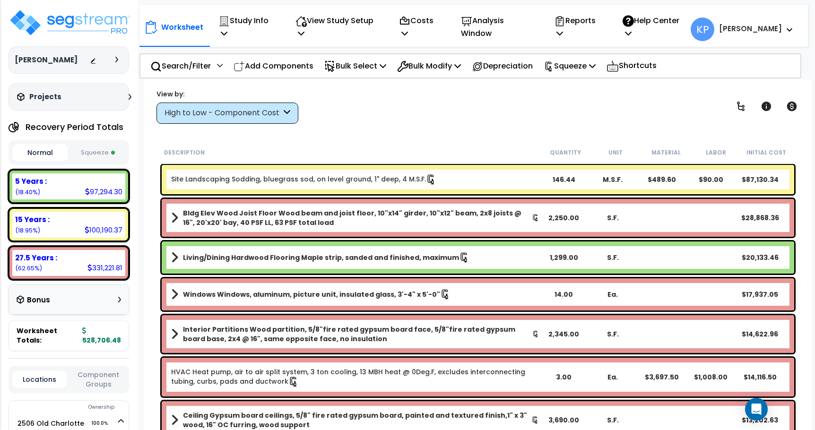
click at [88, 151] on button "Squeeze" at bounding box center [97, 153] width 55 height 17
click at [580, 64] on p "Squeeze" at bounding box center [569, 66] width 52 height 13
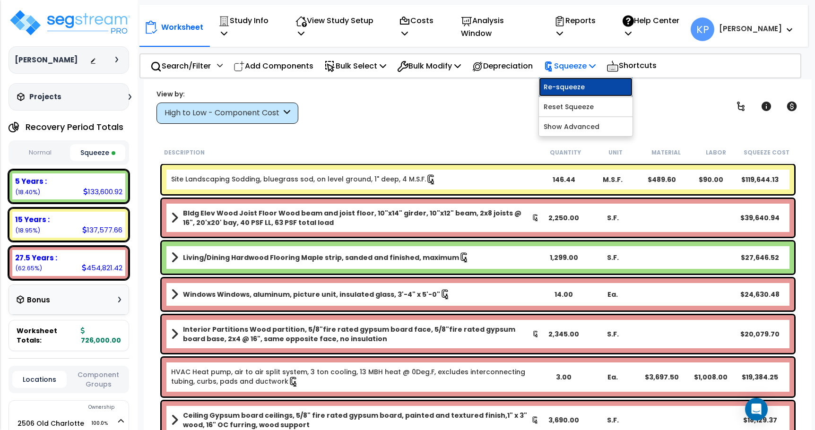
click at [579, 82] on link "Re-squeeze" at bounding box center [586, 86] width 94 height 19
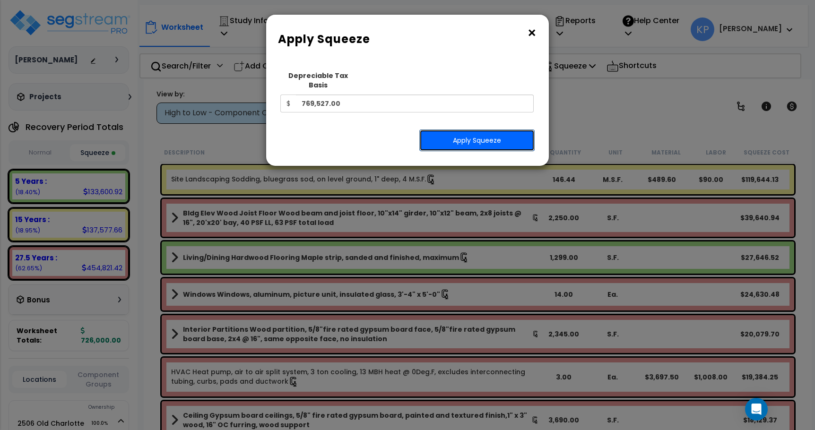
click at [443, 137] on button "Apply Squeeze" at bounding box center [476, 140] width 115 height 22
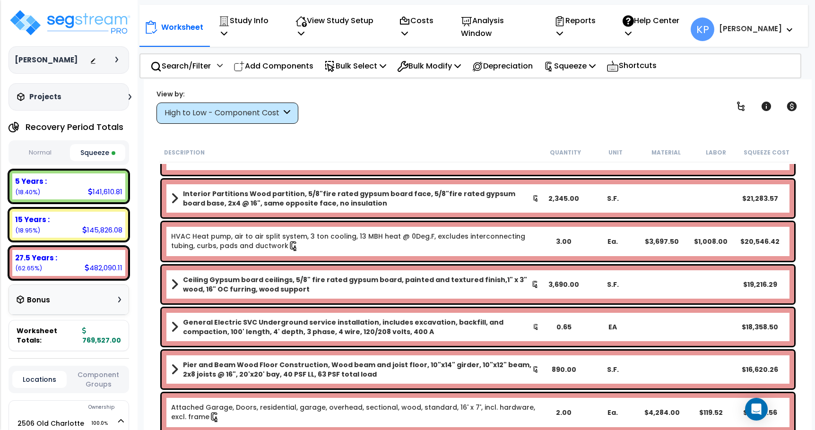
scroll to position [189, 0]
